Goal: Task Accomplishment & Management: Use online tool/utility

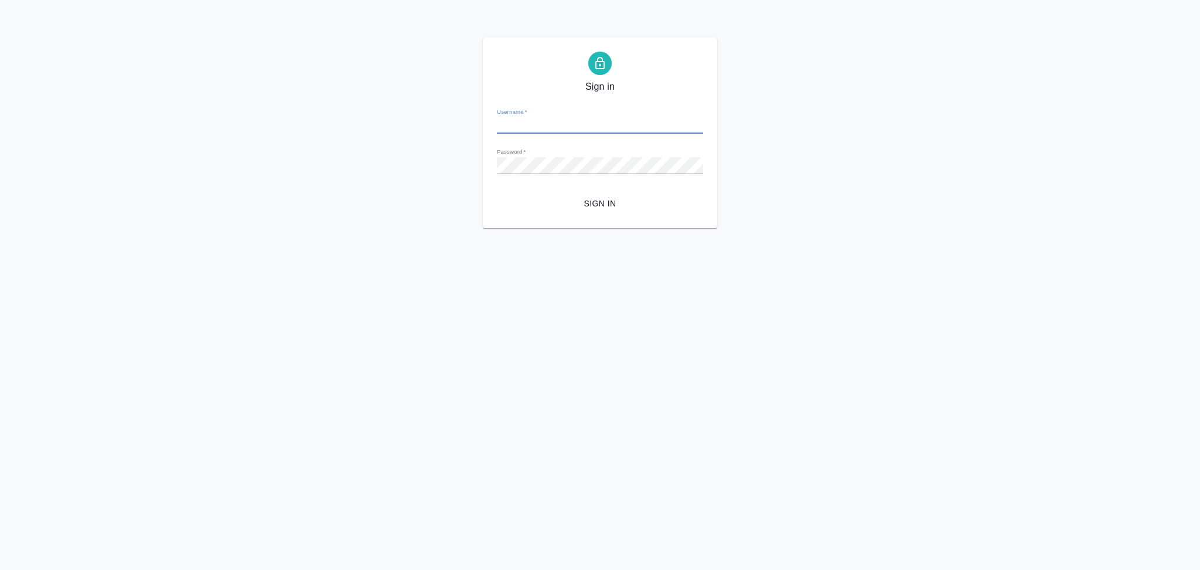
type input "[EMAIL_ADDRESS][DOMAIN_NAME]"
click at [590, 204] on span "Sign in" at bounding box center [600, 203] width 188 height 15
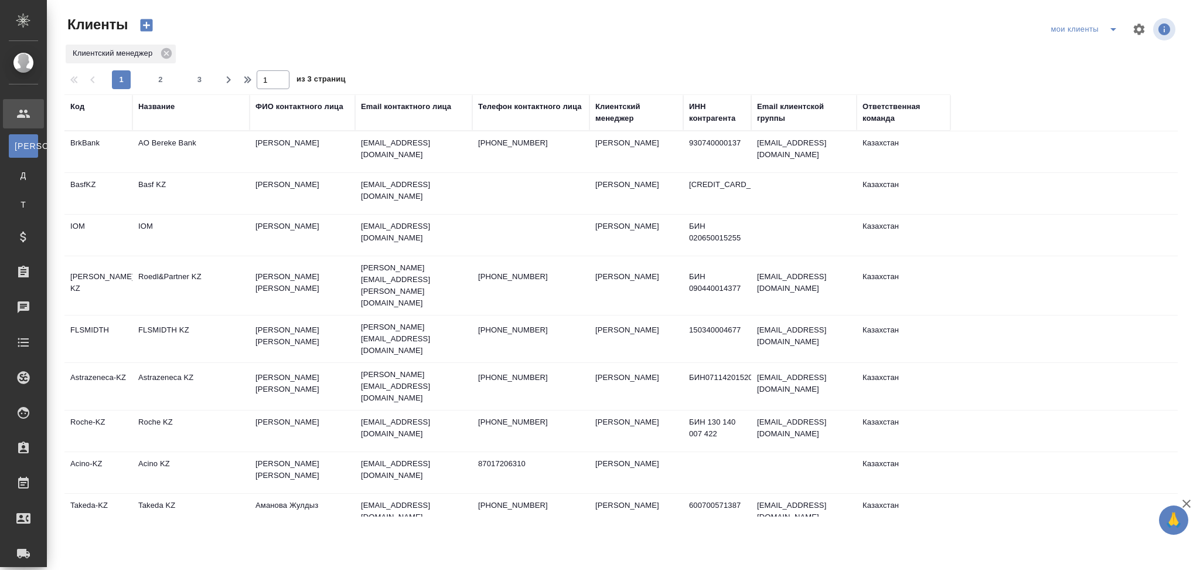
select select "RU"
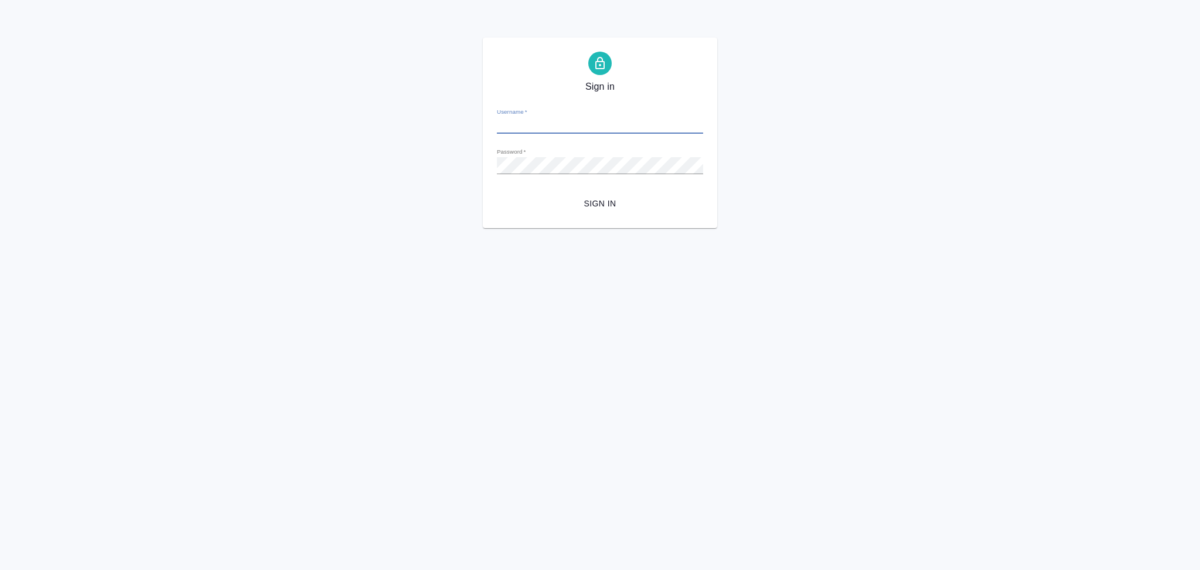
type input "[EMAIL_ADDRESS][DOMAIN_NAME]"
click at [601, 200] on span "Sign in" at bounding box center [600, 203] width 188 height 15
type input "[EMAIL_ADDRESS][DOMAIN_NAME]"
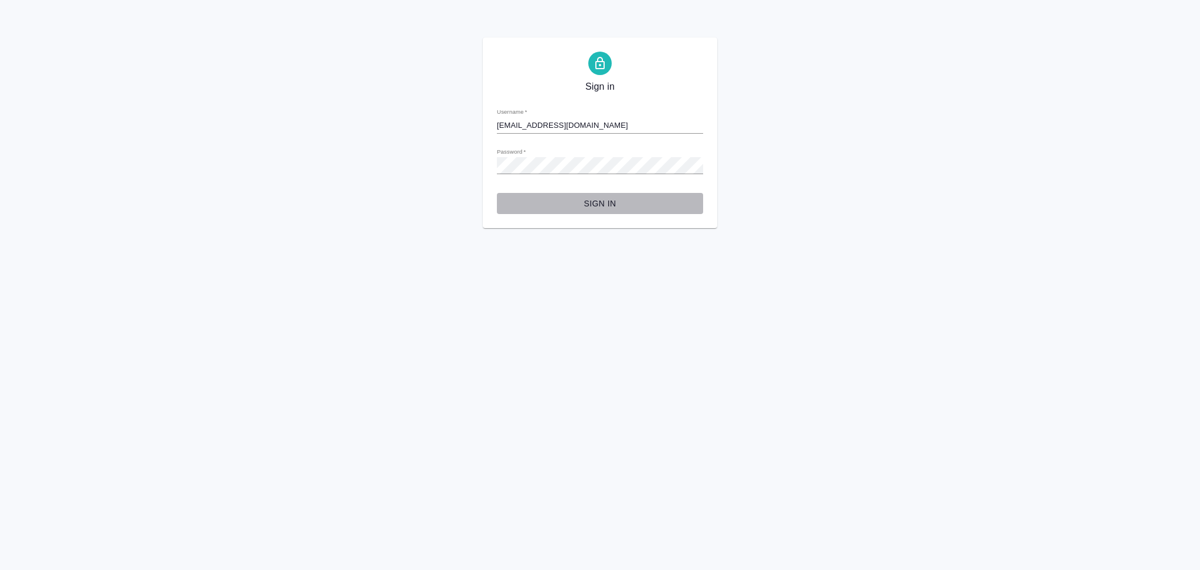
click at [593, 205] on span "Sign in" at bounding box center [600, 203] width 188 height 15
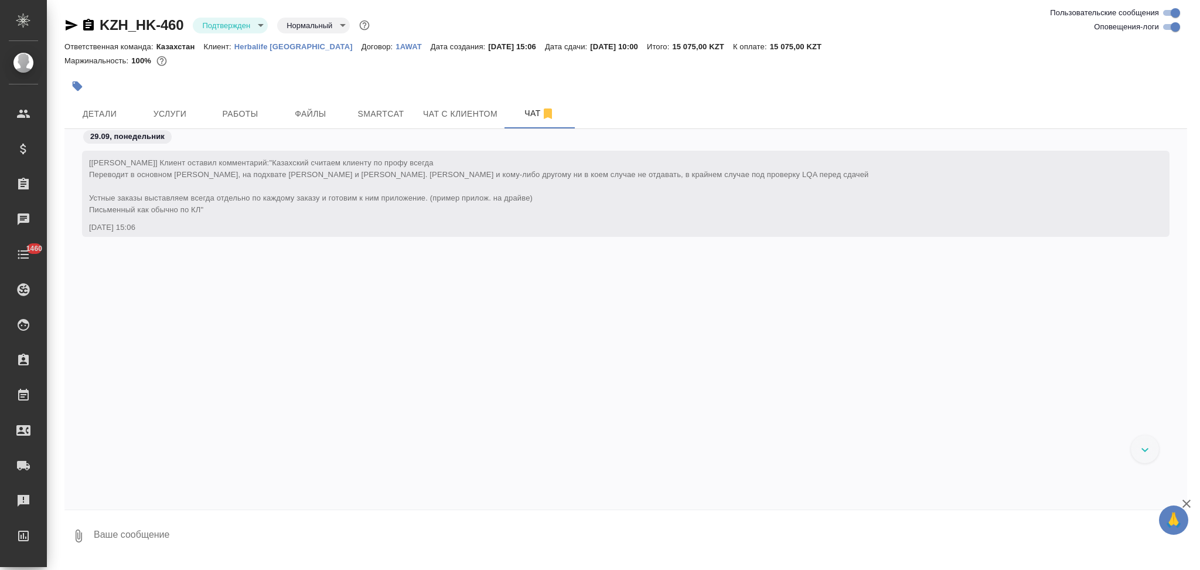
scroll to position [1011, 0]
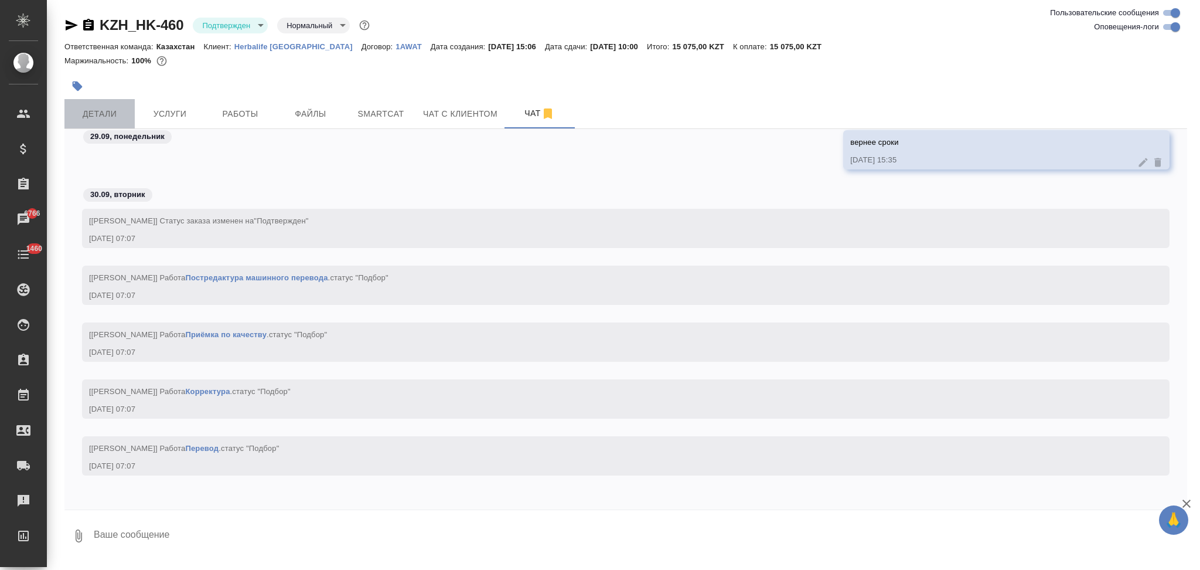
click at [118, 116] on span "Детали" at bounding box center [100, 114] width 56 height 15
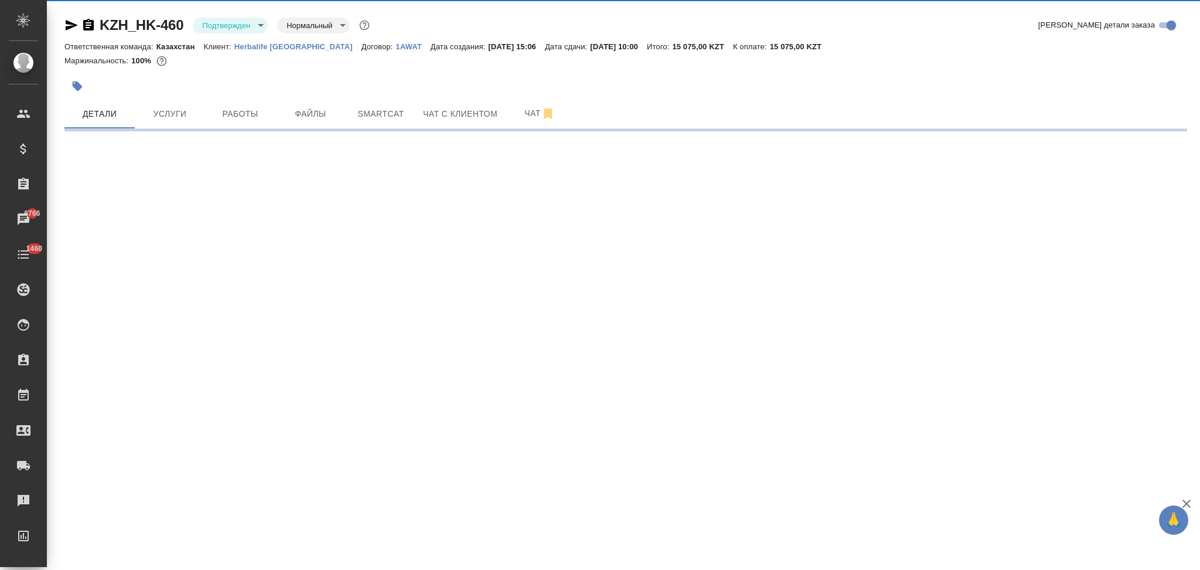
select select "RU"
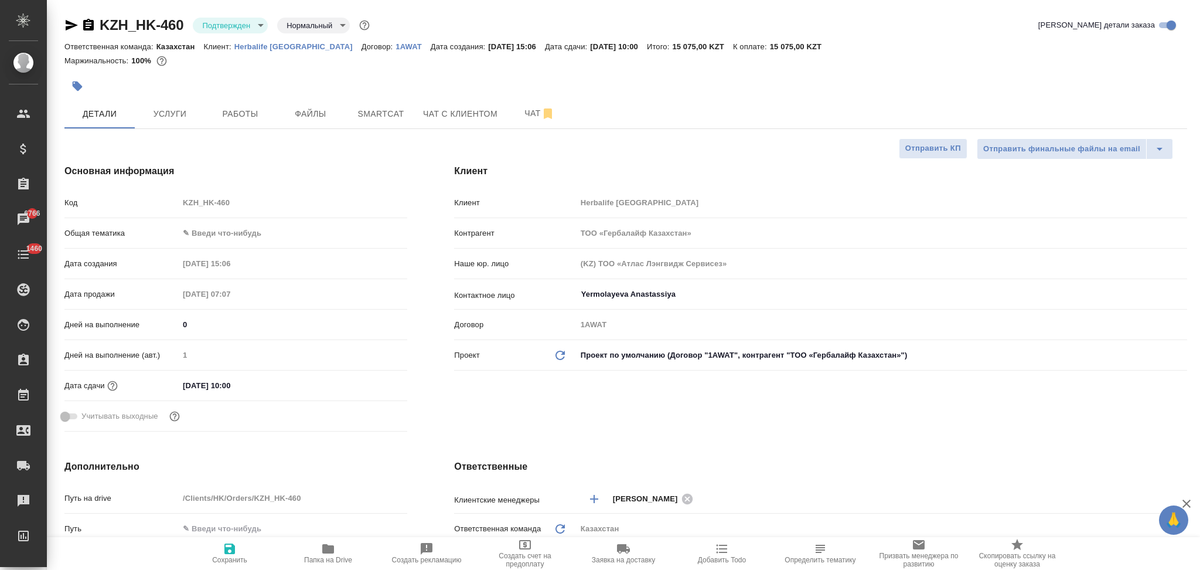
type textarea "x"
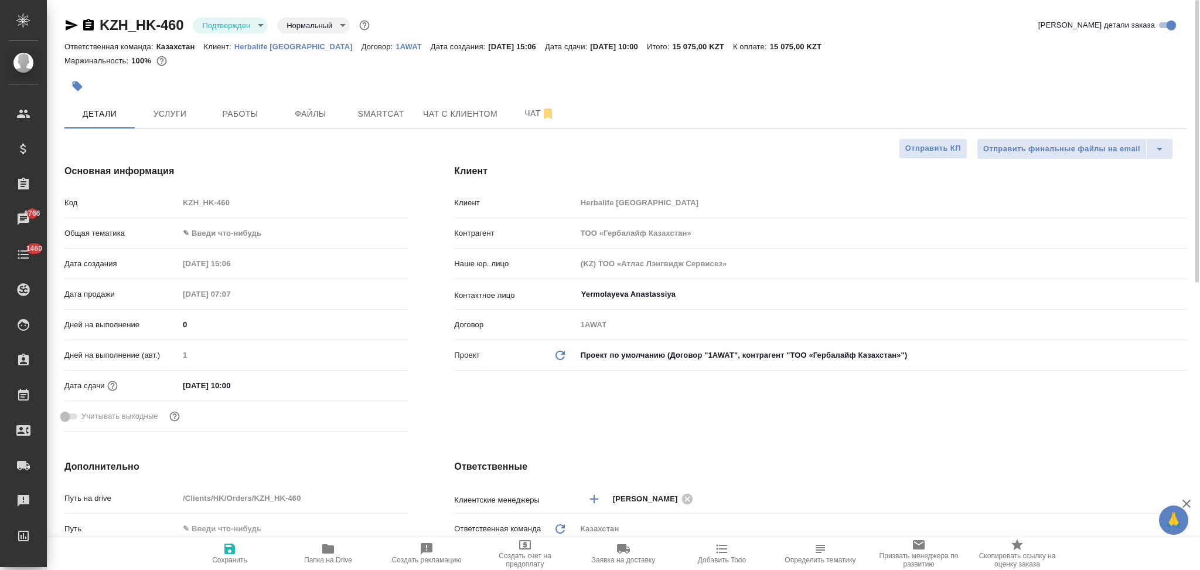
type textarea "x"
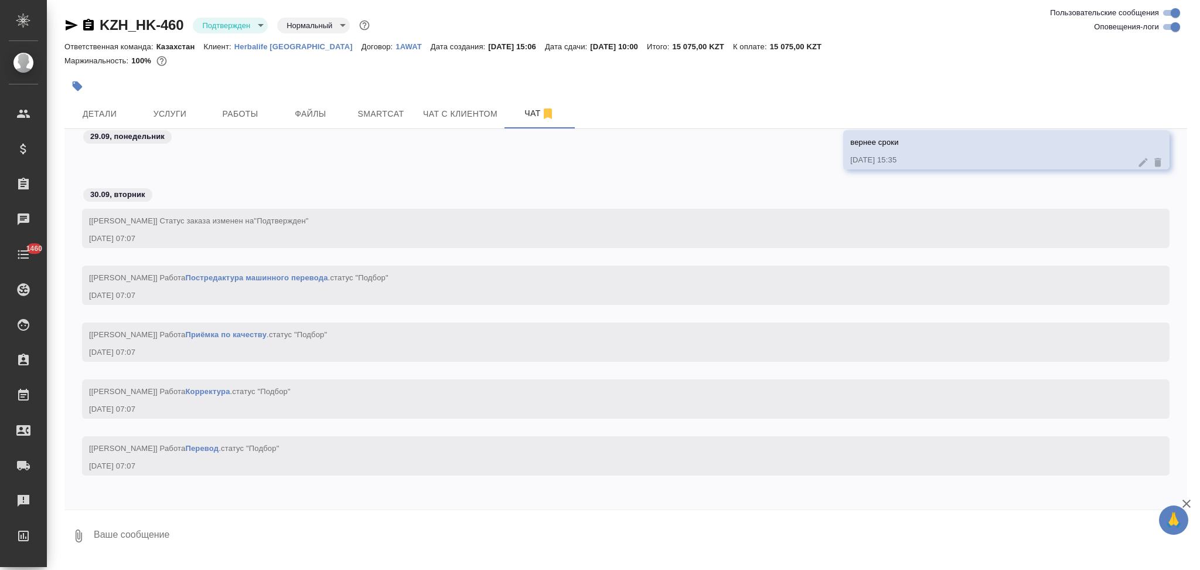
scroll to position [1011, 0]
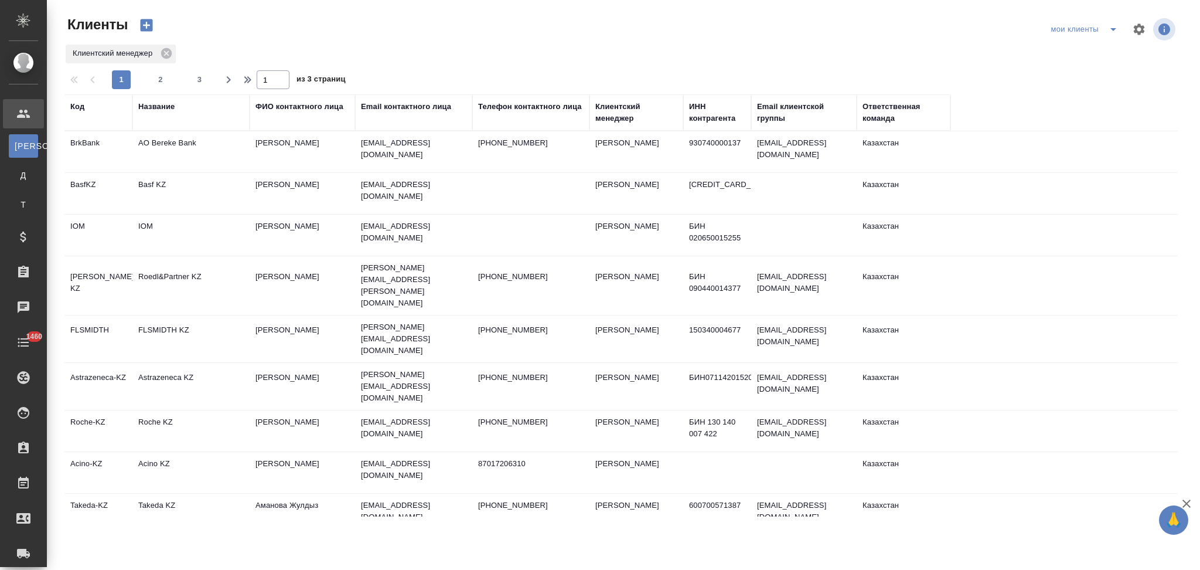
select select "RU"
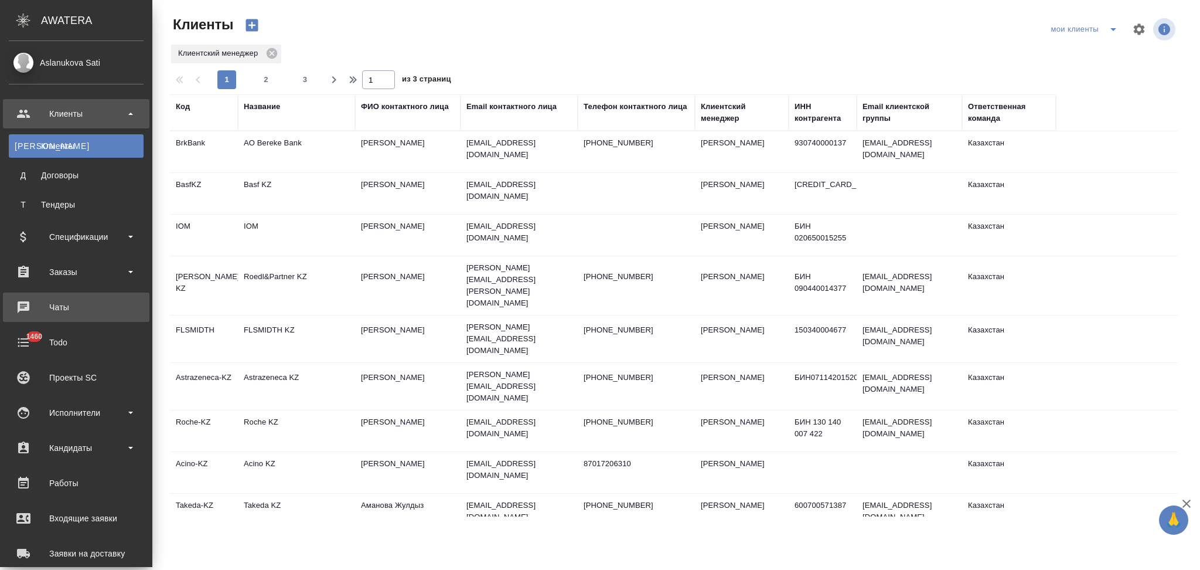
click at [59, 308] on div "Чаты" at bounding box center [76, 307] width 135 height 18
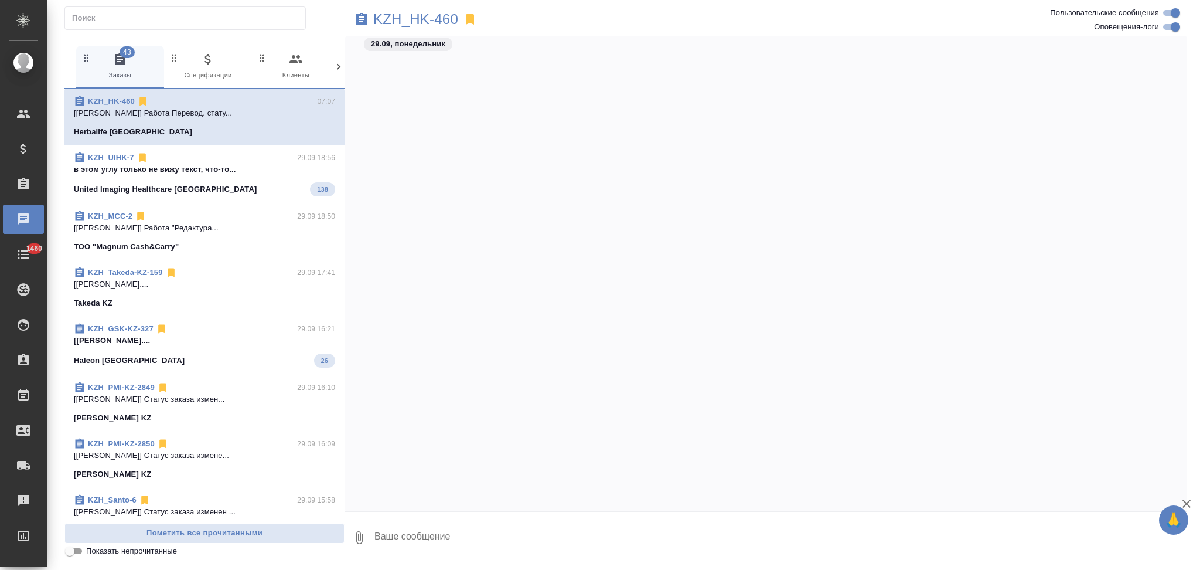
scroll to position [870, 0]
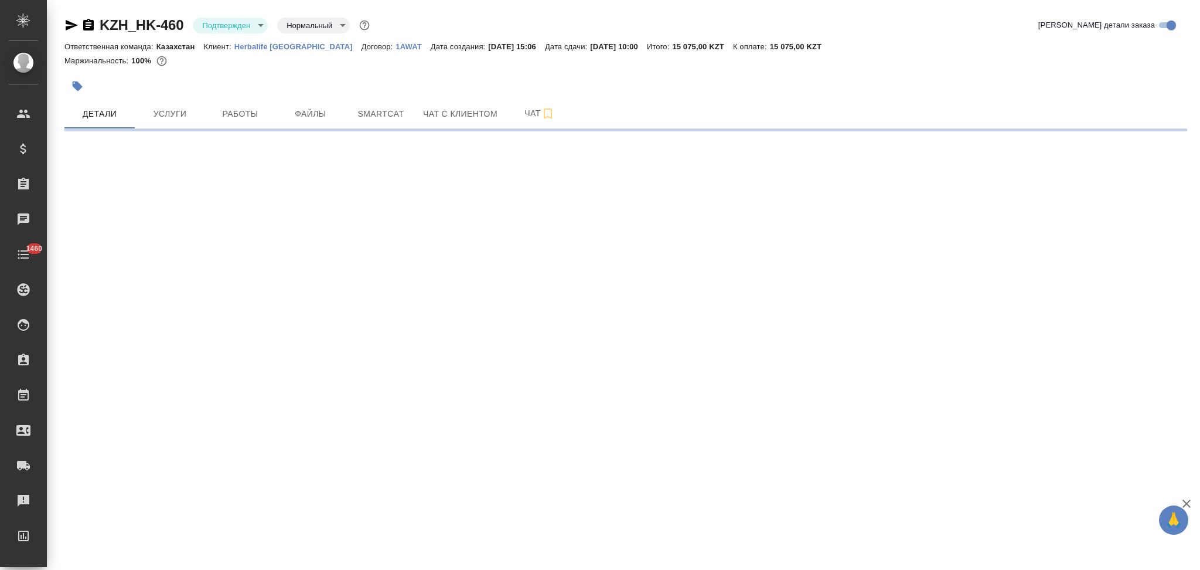
select select "RU"
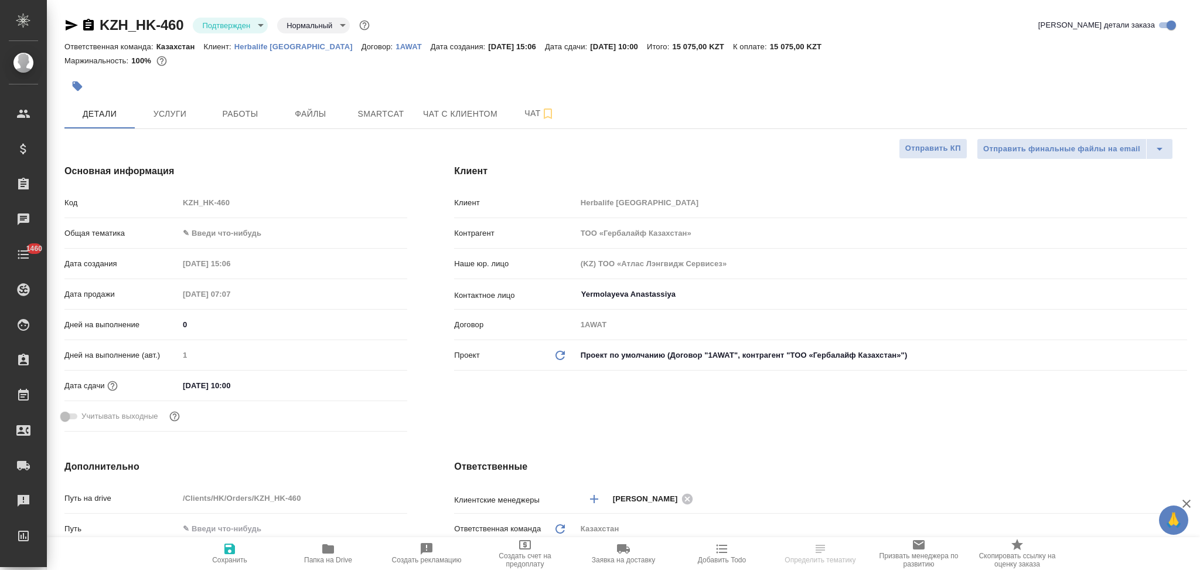
type textarea "x"
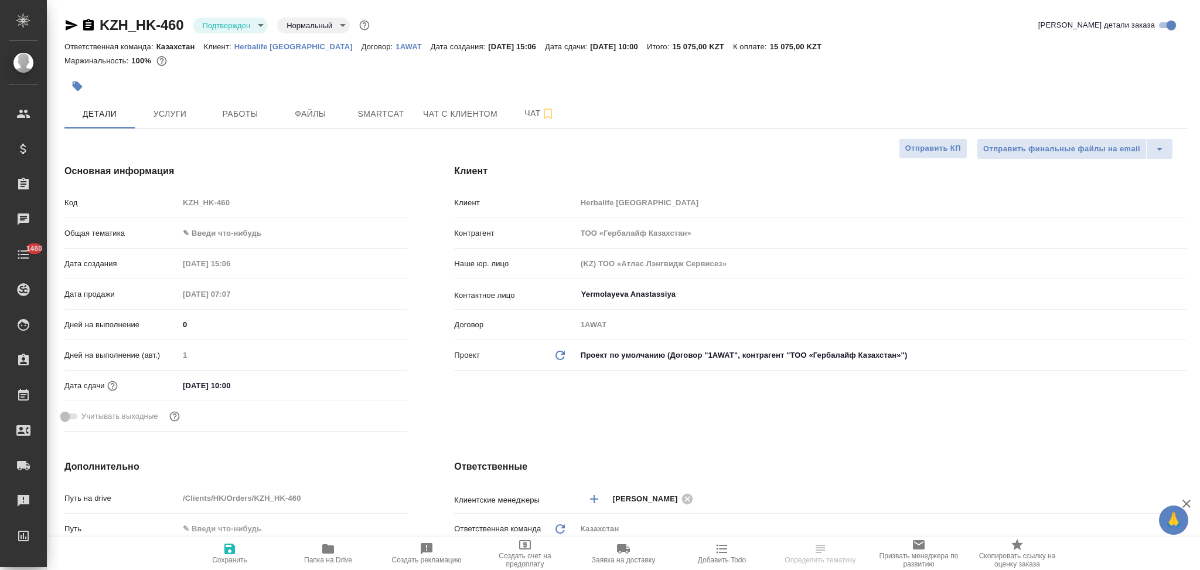
type textarea "x"
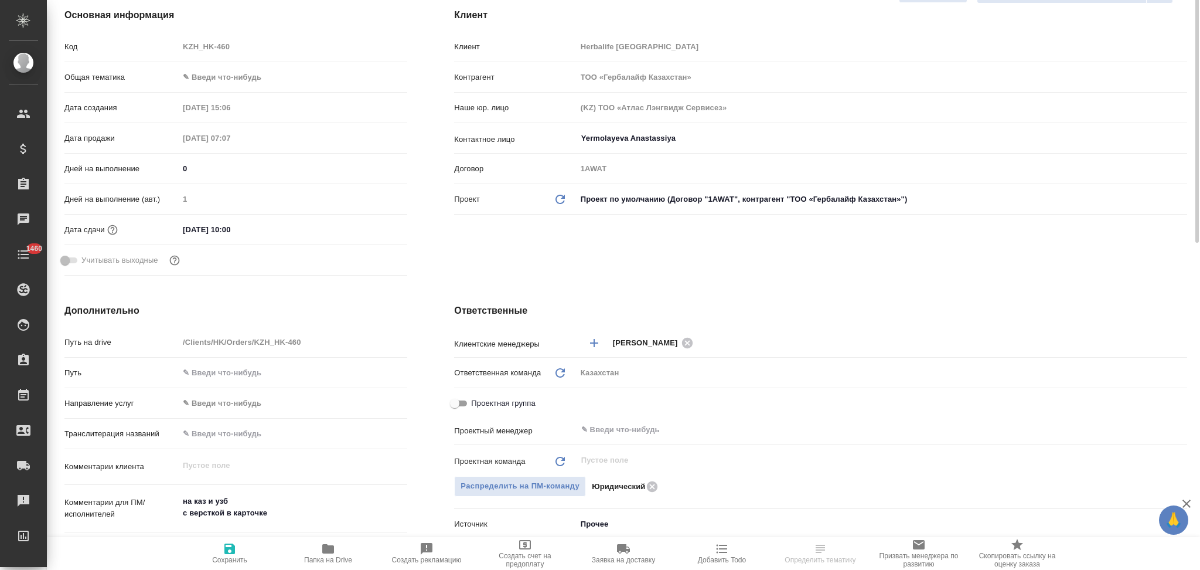
scroll to position [312, 0]
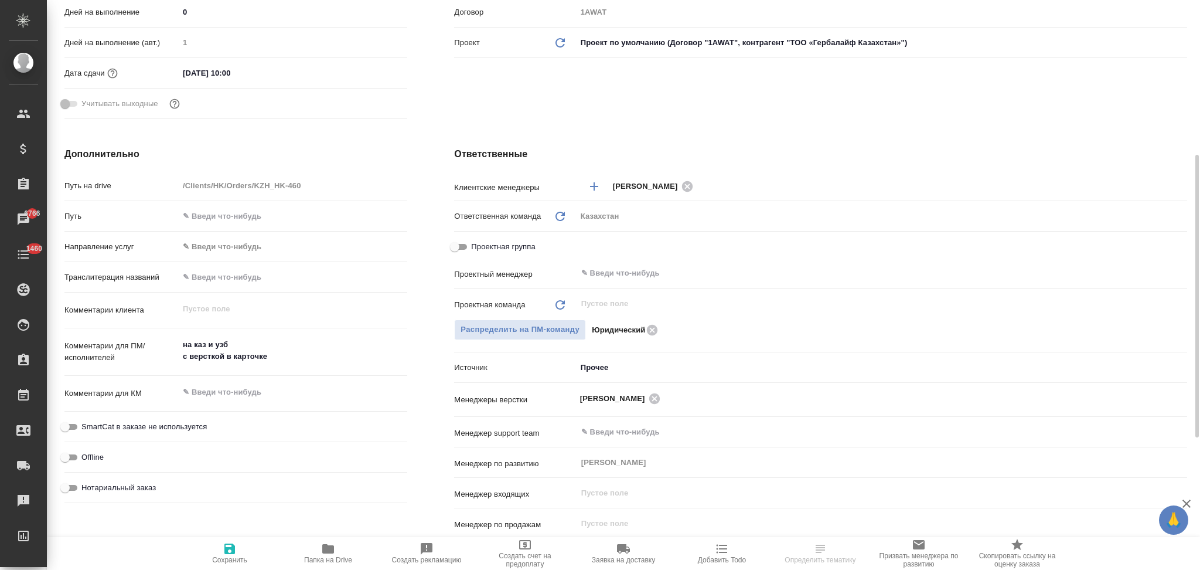
type textarea "x"
click at [290, 360] on textarea "на каз и узб с версткой в карточке" at bounding box center [293, 351] width 229 height 32
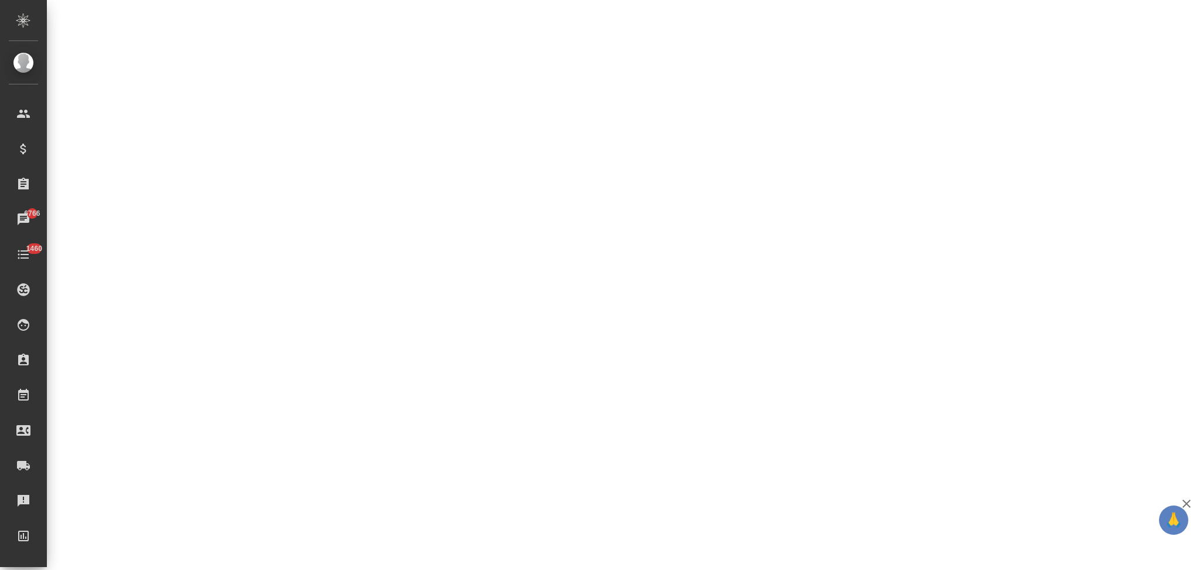
select select "RU"
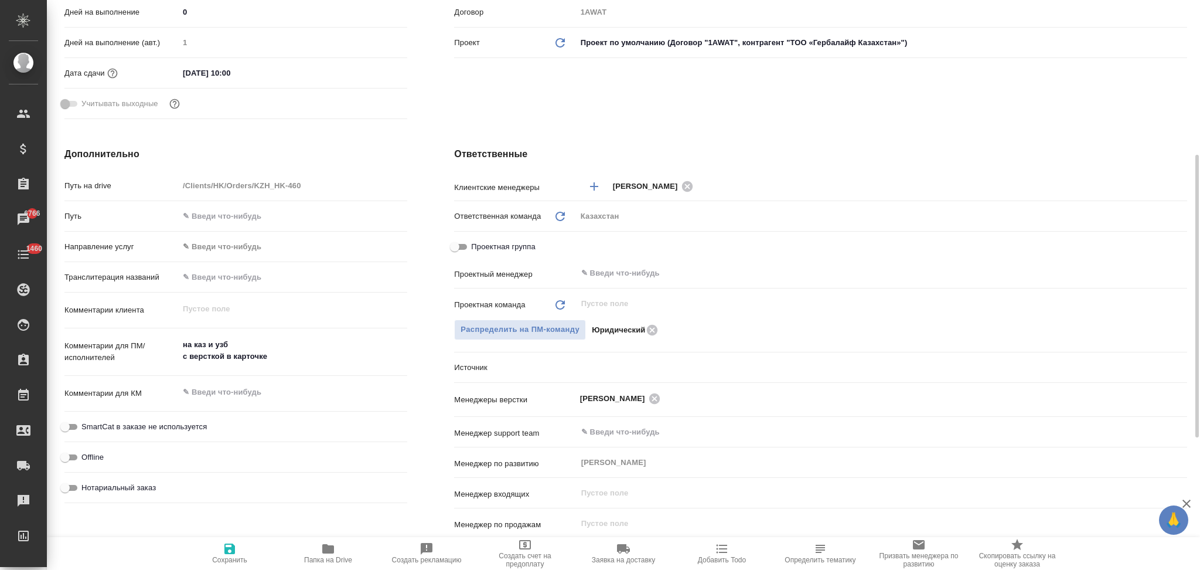
type textarea "x"
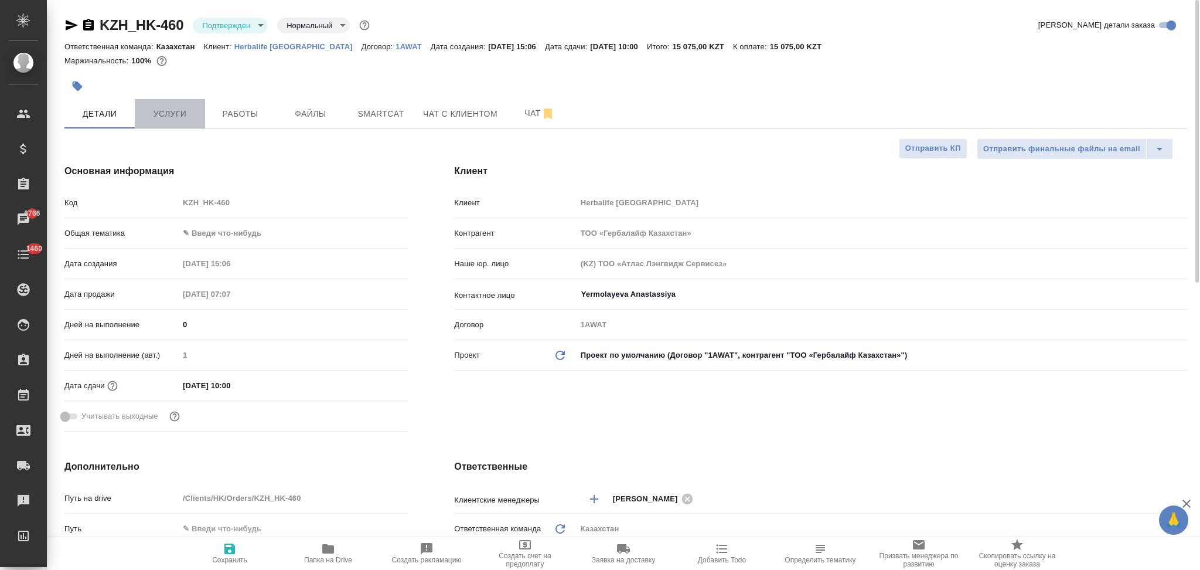
click at [182, 115] on span "Услуги" at bounding box center [170, 114] width 56 height 15
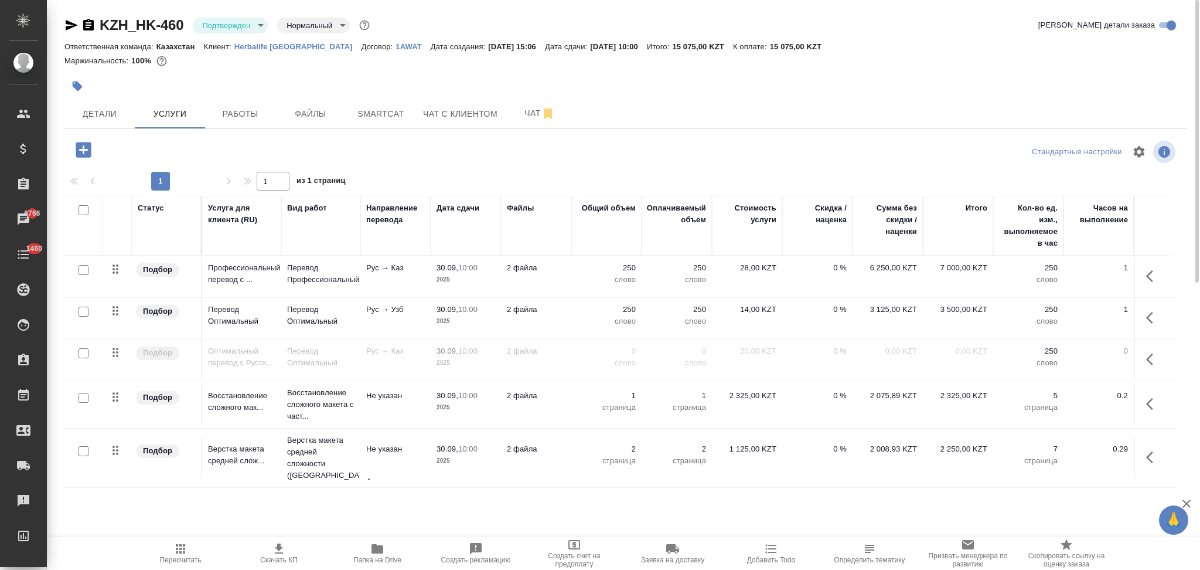
click at [95, 149] on button "button" at bounding box center [83, 150] width 32 height 24
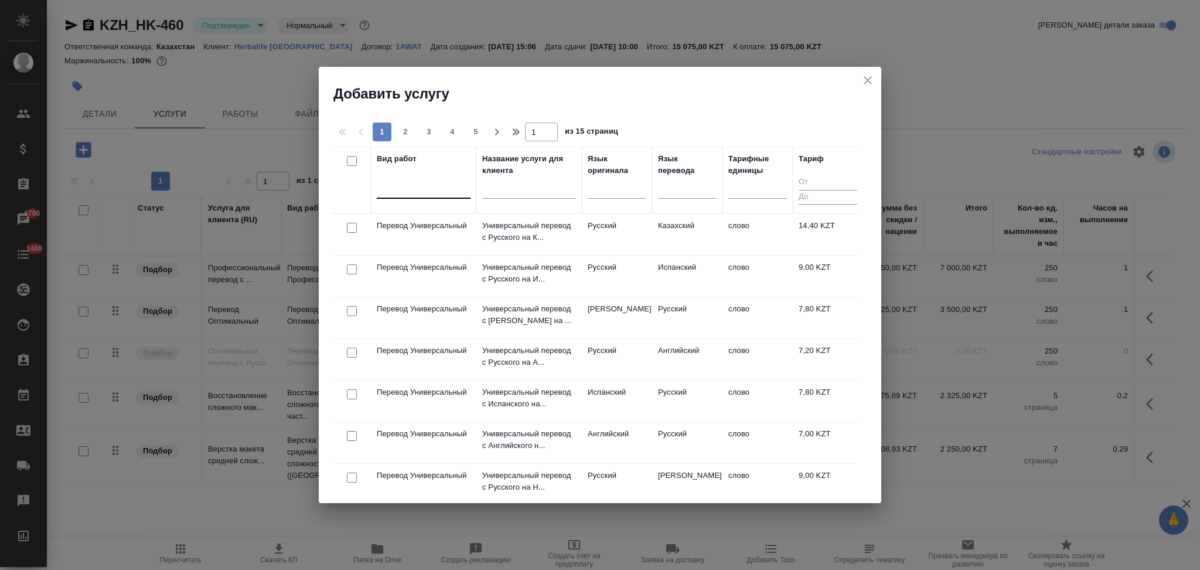
click at [441, 192] on div at bounding box center [424, 186] width 94 height 17
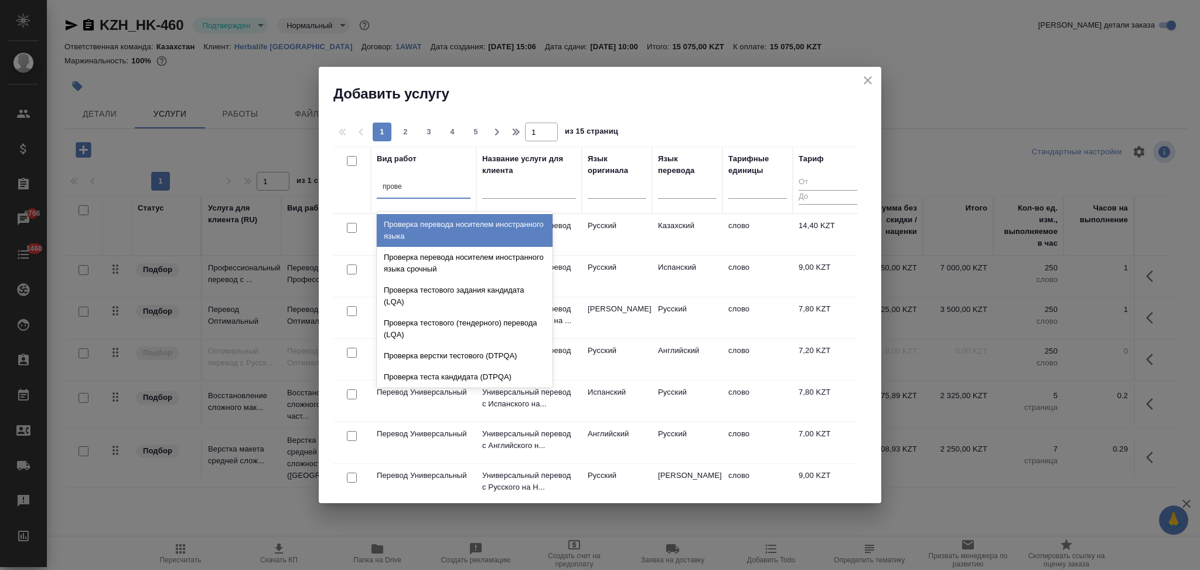
type input "провер"
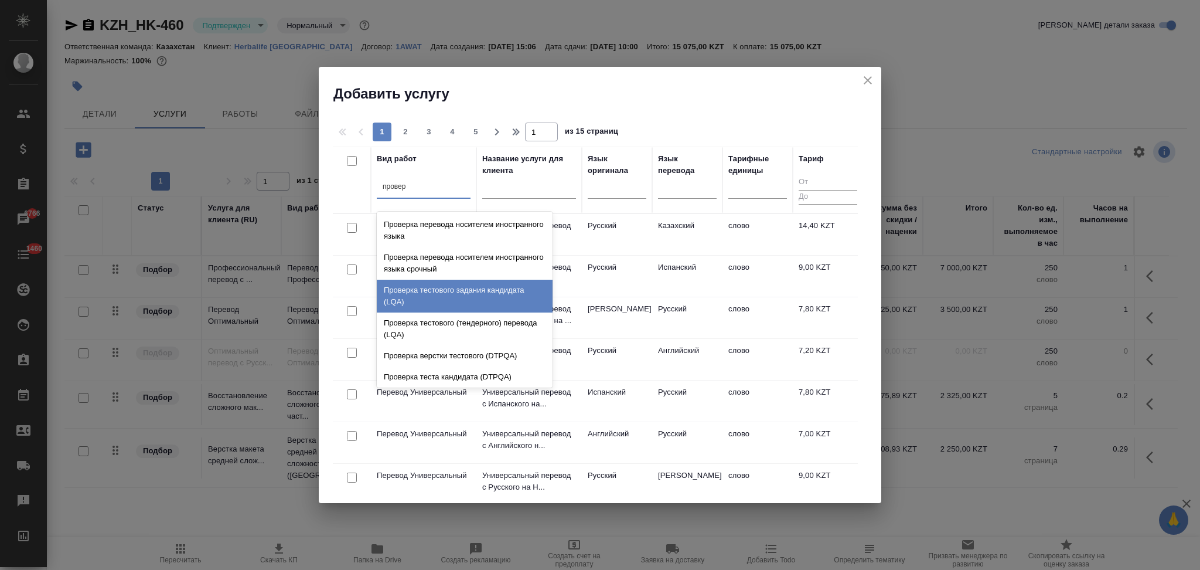
scroll to position [23, 0]
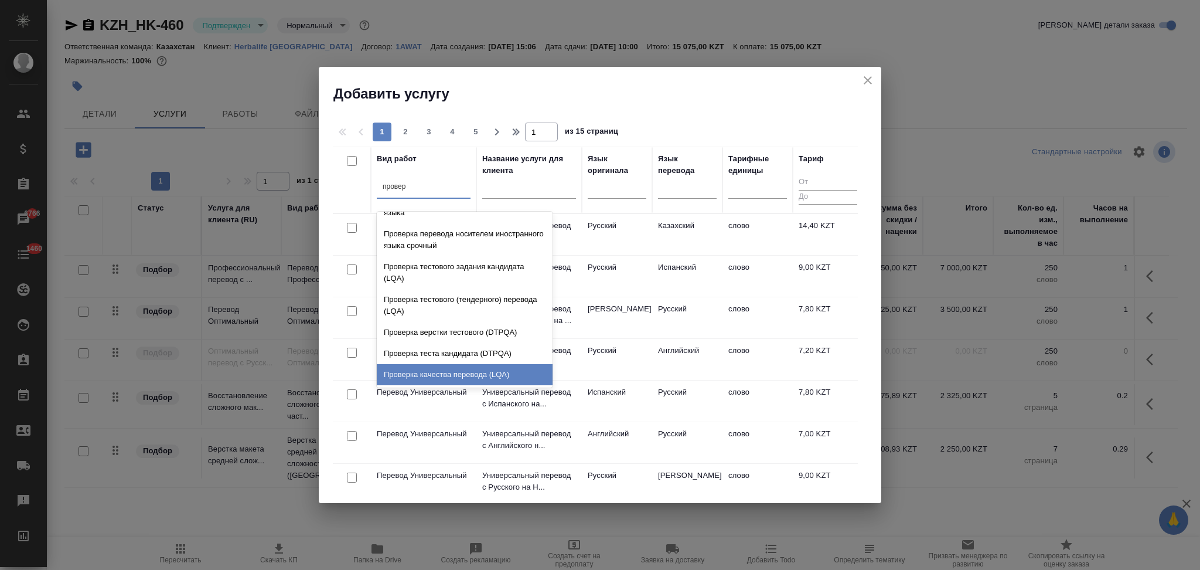
click at [438, 375] on div "Проверка качества перевода (LQA)" at bounding box center [465, 374] width 176 height 21
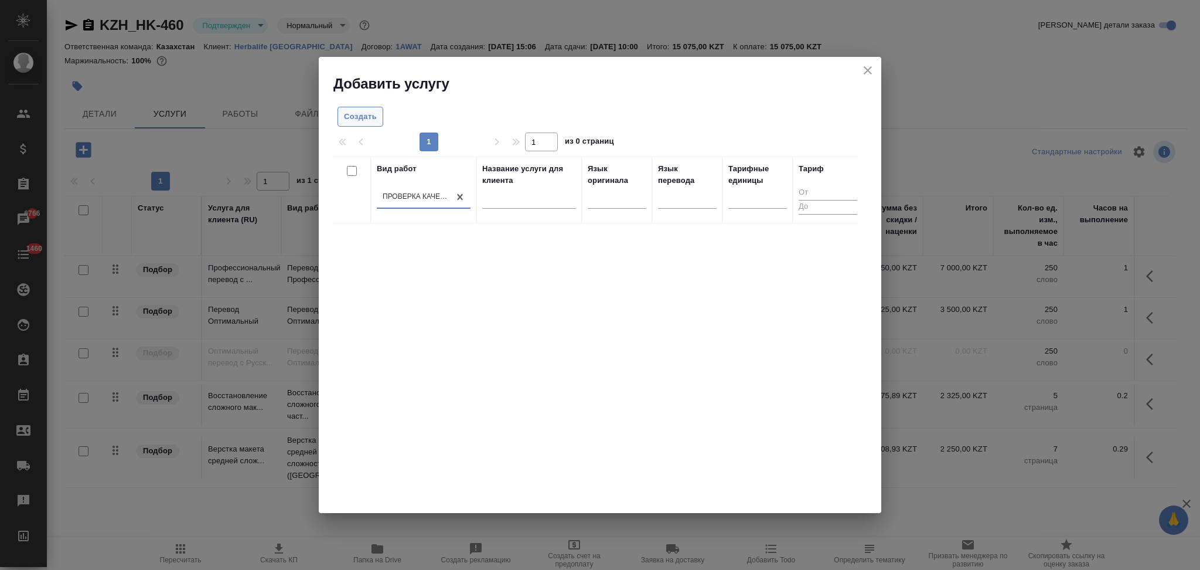
click at [364, 114] on span "Создать" at bounding box center [360, 116] width 33 height 13
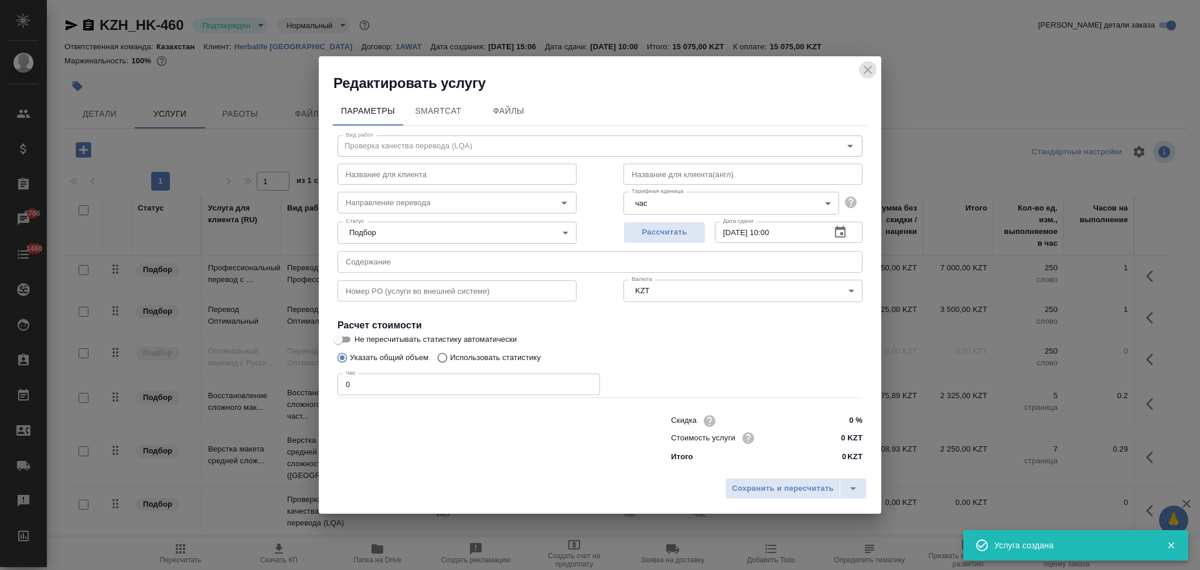
click at [871, 67] on icon "close" at bounding box center [868, 70] width 14 height 14
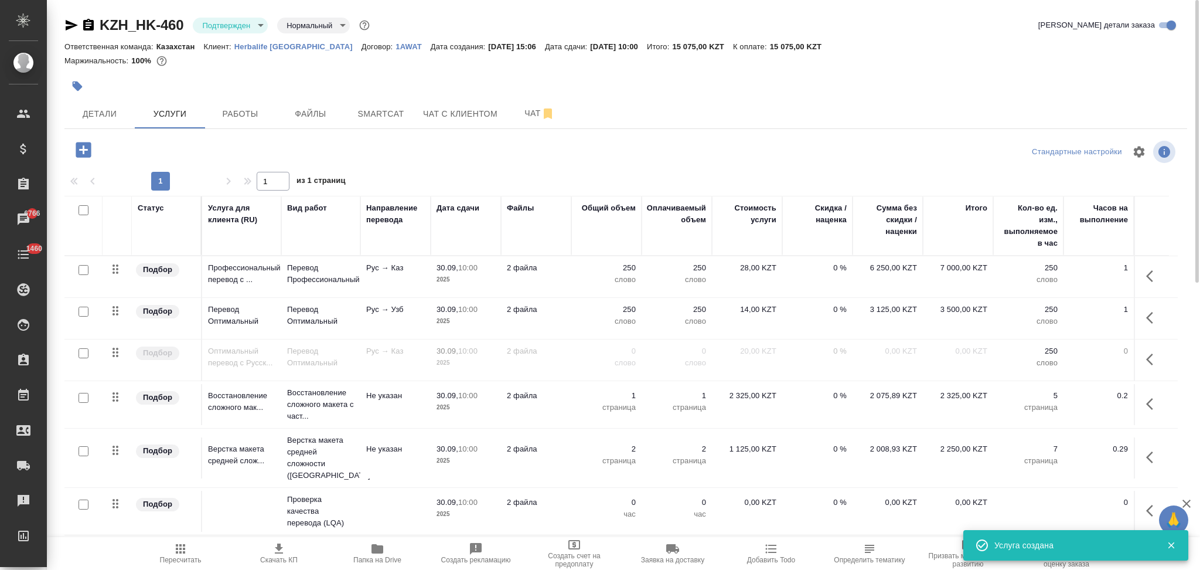
scroll to position [234, 0]
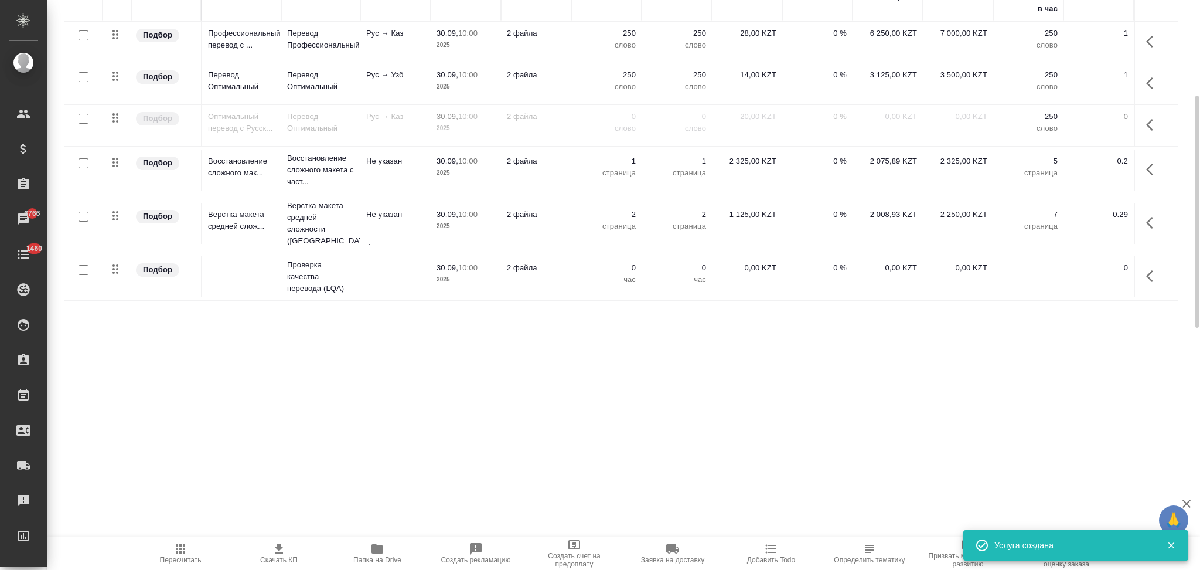
click at [1151, 269] on icon "button" at bounding box center [1153, 276] width 14 height 14
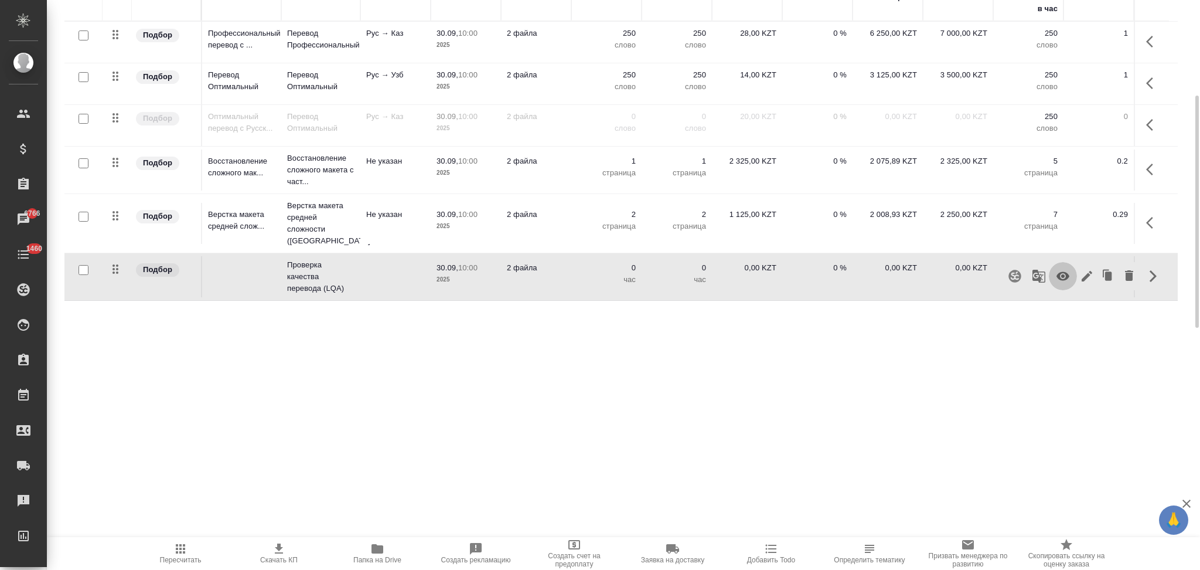
click at [1063, 269] on icon "button" at bounding box center [1063, 276] width 14 height 14
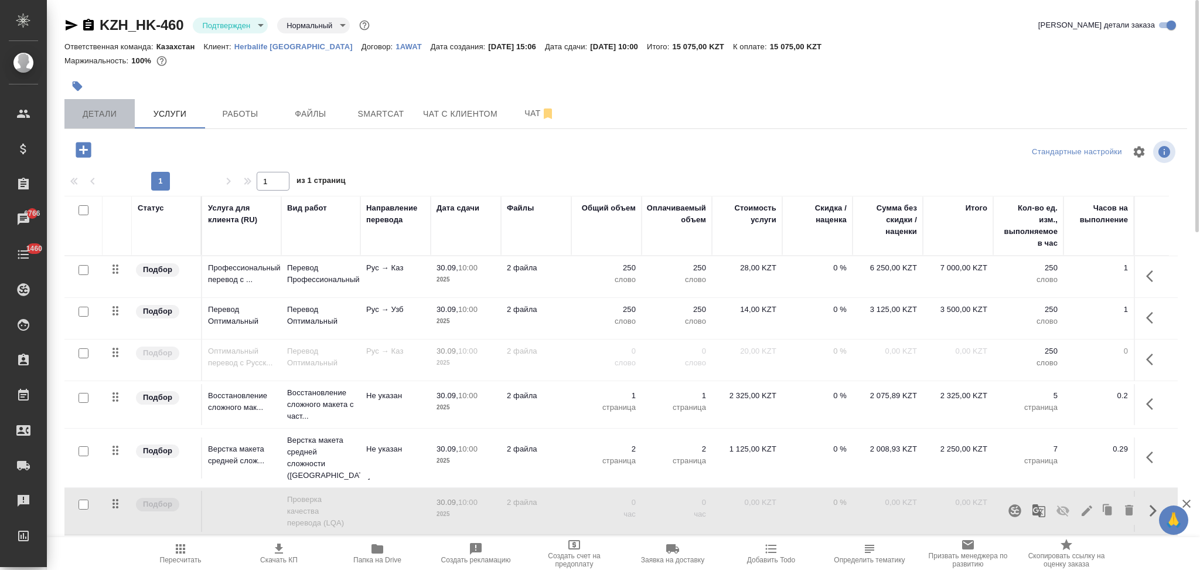
click at [115, 108] on span "Детали" at bounding box center [100, 114] width 56 height 15
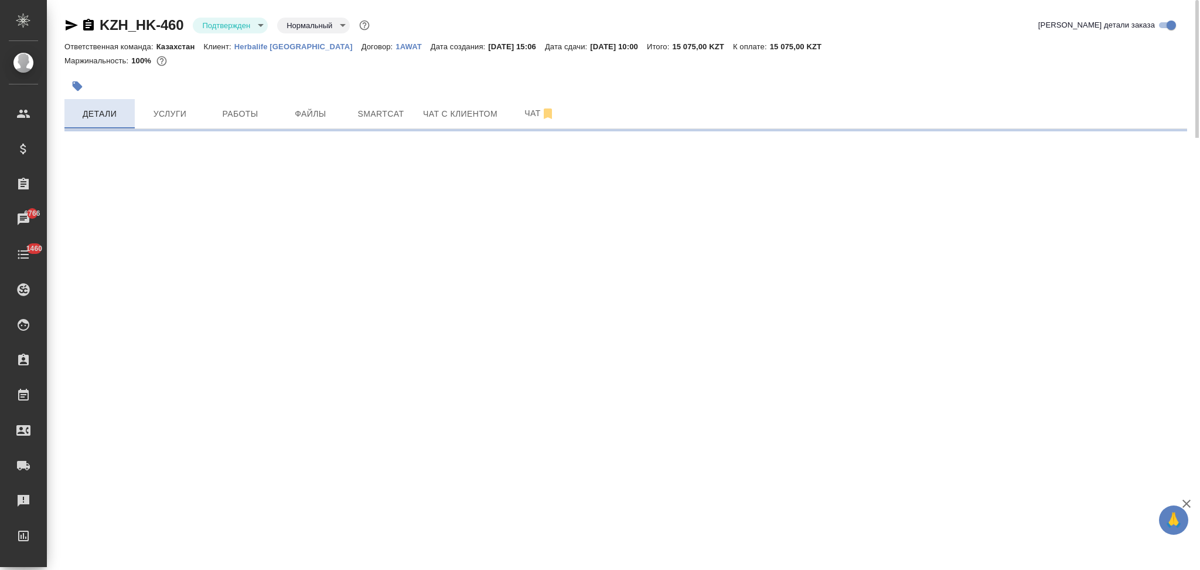
select select "RU"
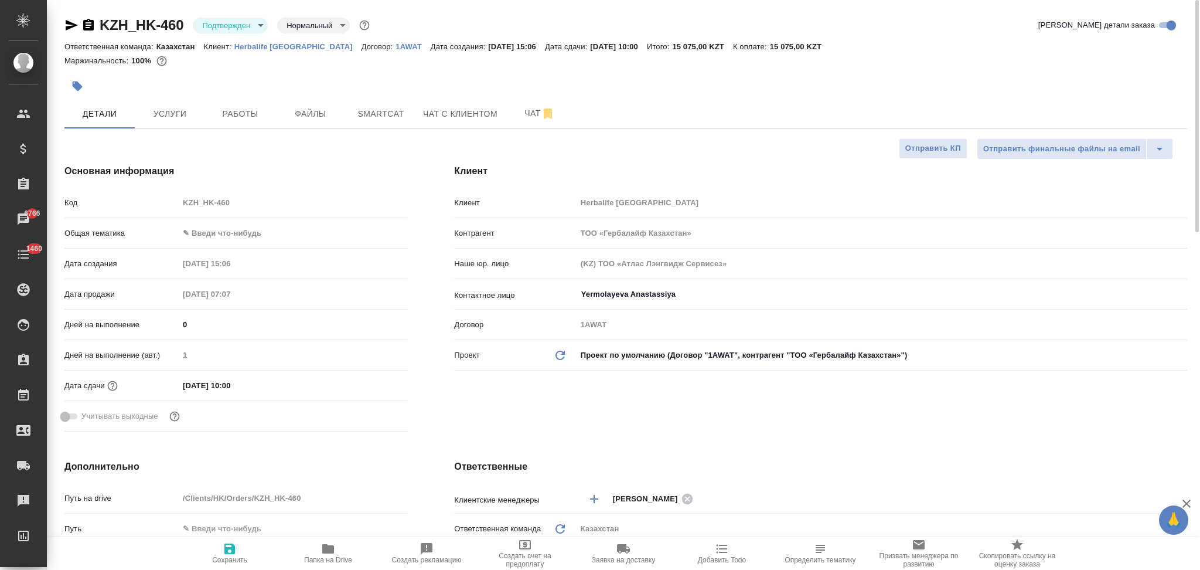
type textarea "x"
click at [178, 116] on span "Услуги" at bounding box center [170, 114] width 56 height 15
